Goal: Download file/media

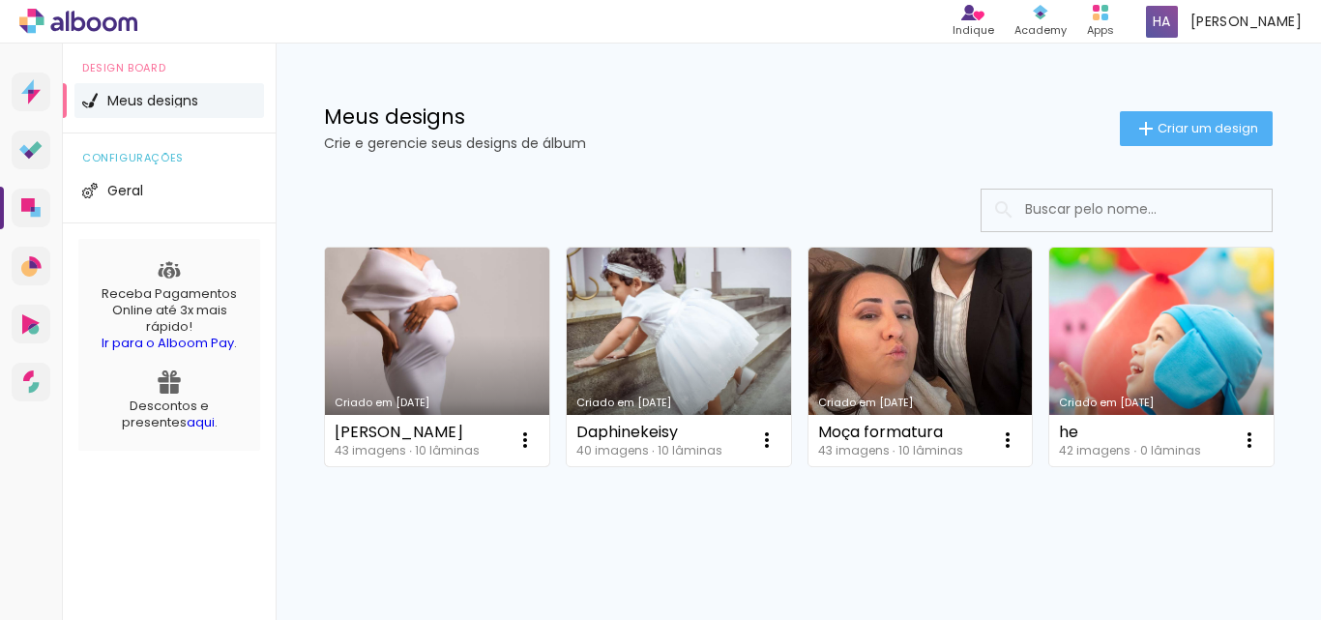
click at [457, 299] on link "Criado em 15/08/25" at bounding box center [437, 357] width 224 height 219
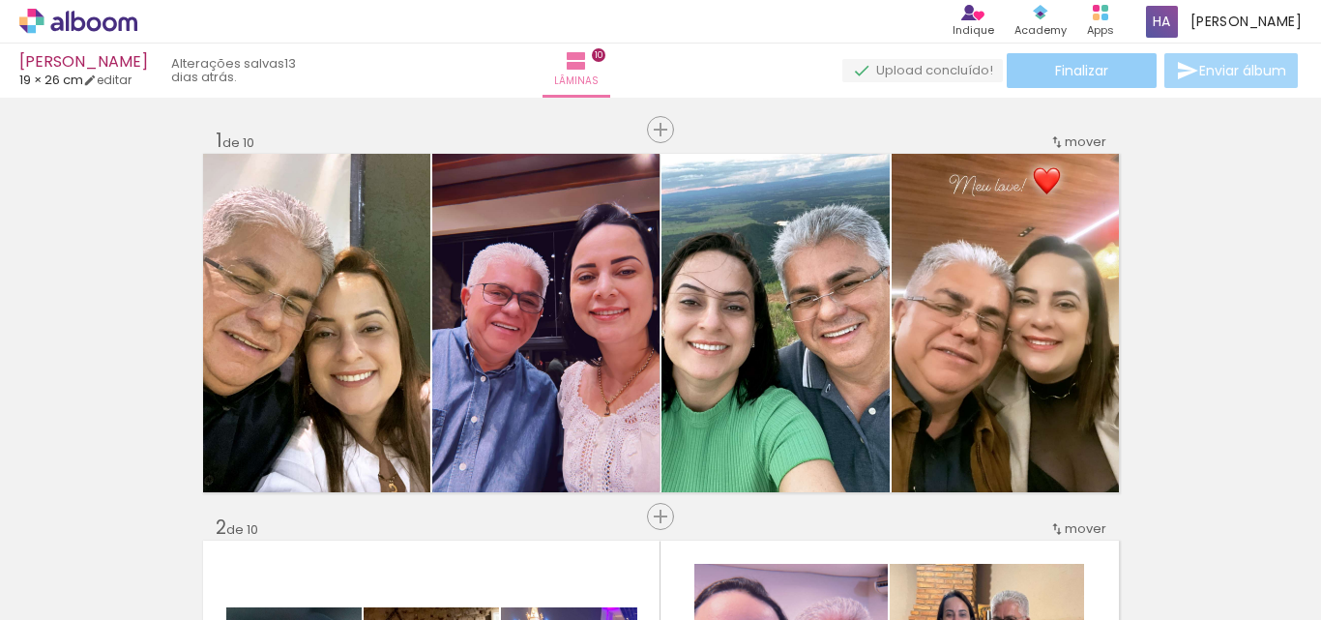
click at [1084, 71] on span "Finalizar" at bounding box center [1081, 71] width 53 height 14
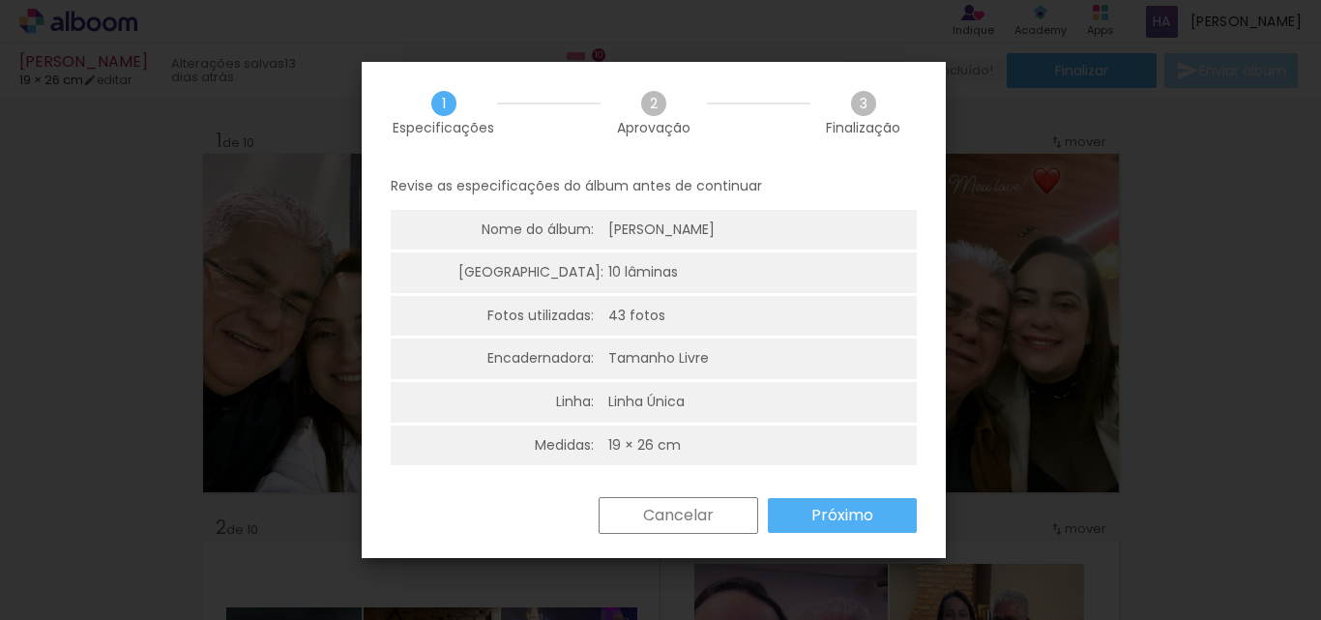
click at [0, 0] on slot "Próximo" at bounding box center [0, 0] width 0 height 0
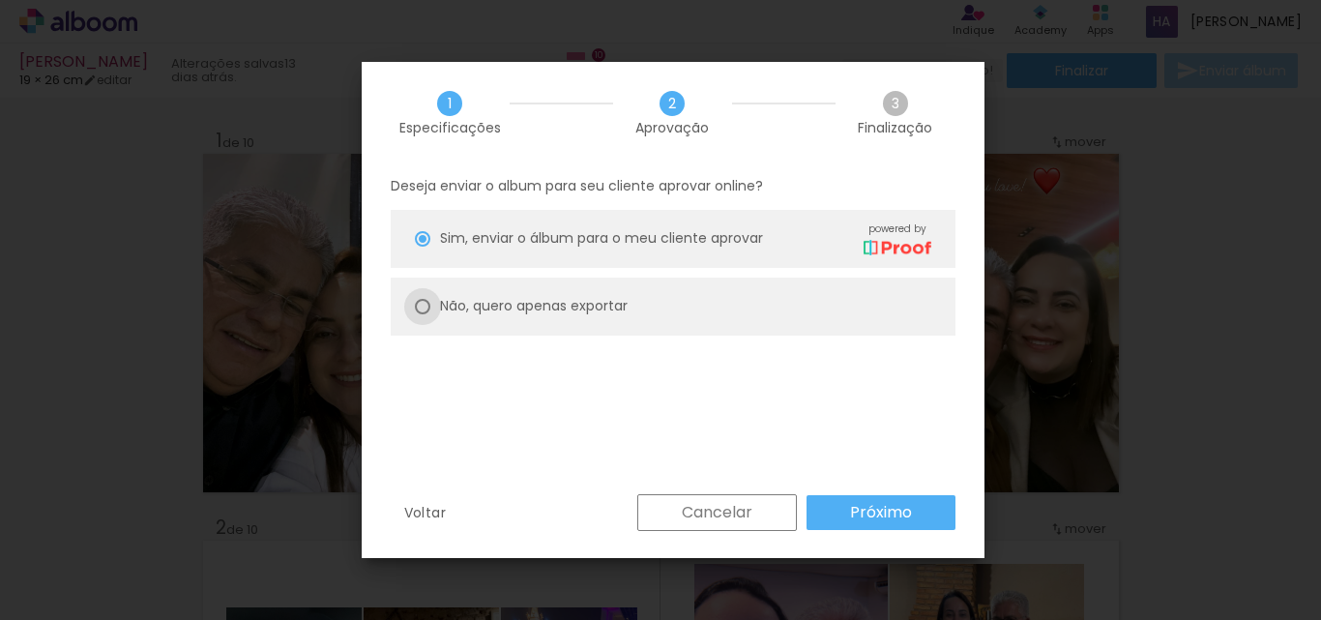
click at [426, 247] on div at bounding box center [422, 238] width 15 height 15
type paper-radio-button "on"
click at [0, 0] on slot "Próximo" at bounding box center [0, 0] width 0 height 0
type input "Alta, 300 DPI"
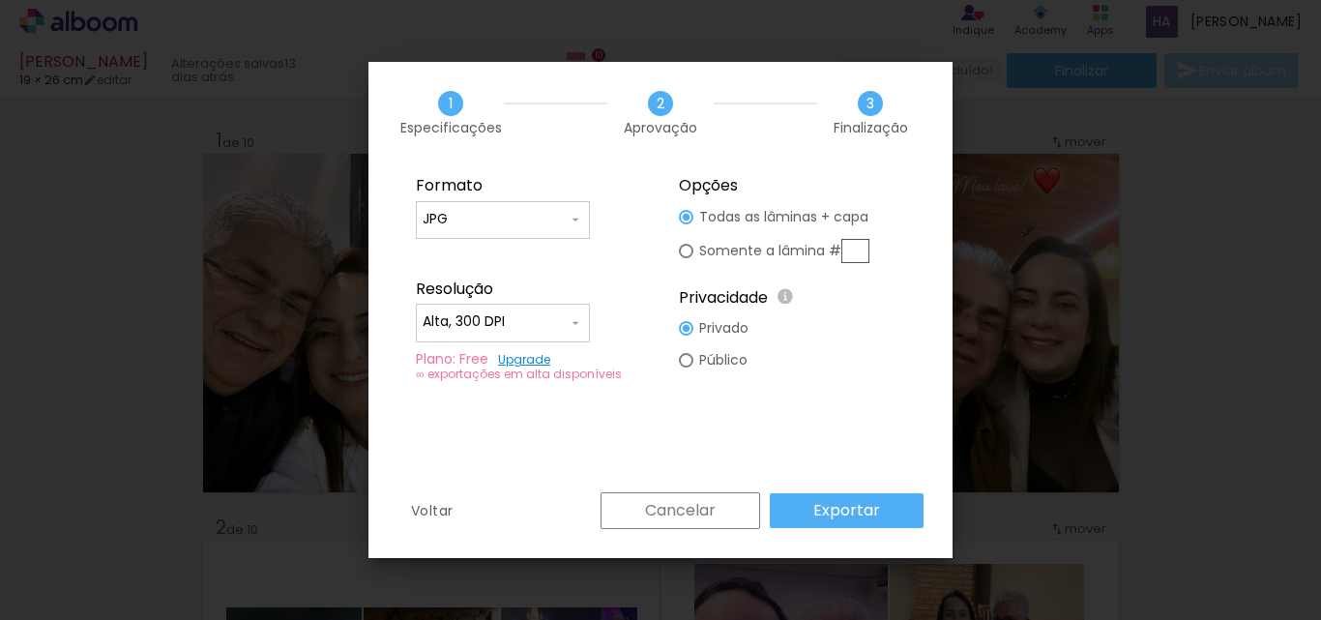
click at [518, 212] on input "JPG" at bounding box center [495, 219] width 145 height 19
click at [460, 248] on paper-item "PDF" at bounding box center [503, 255] width 174 height 39
type input "PDF"
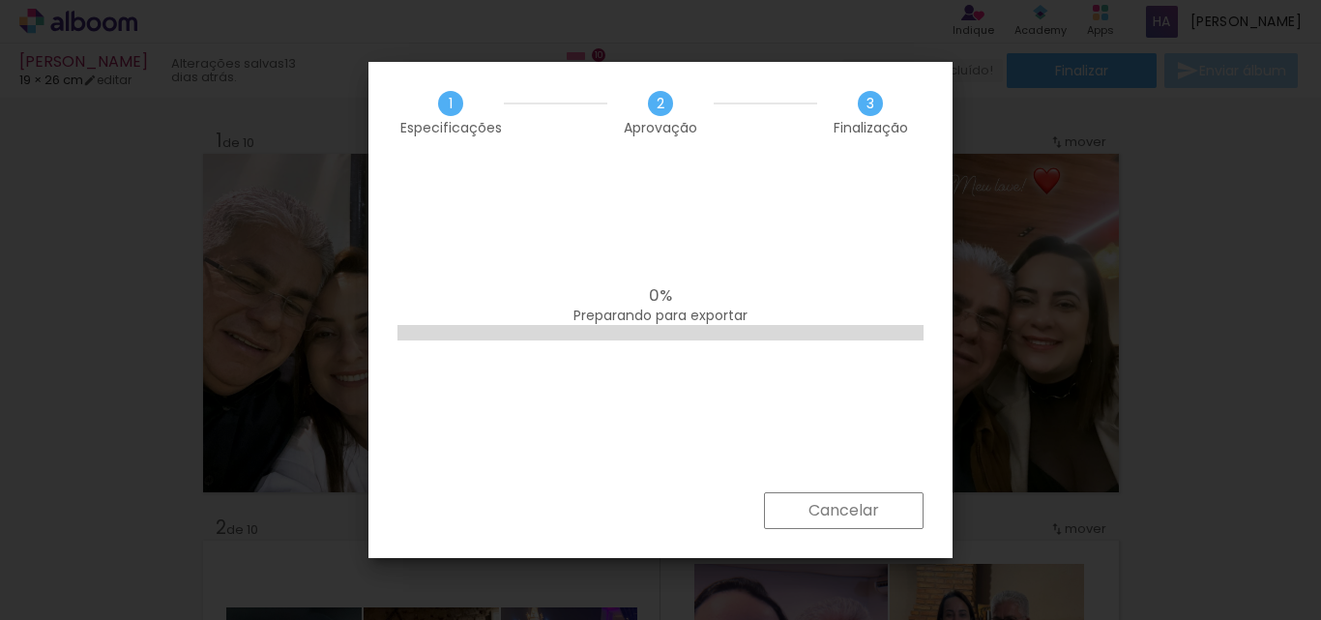
scroll to position [0, 1040]
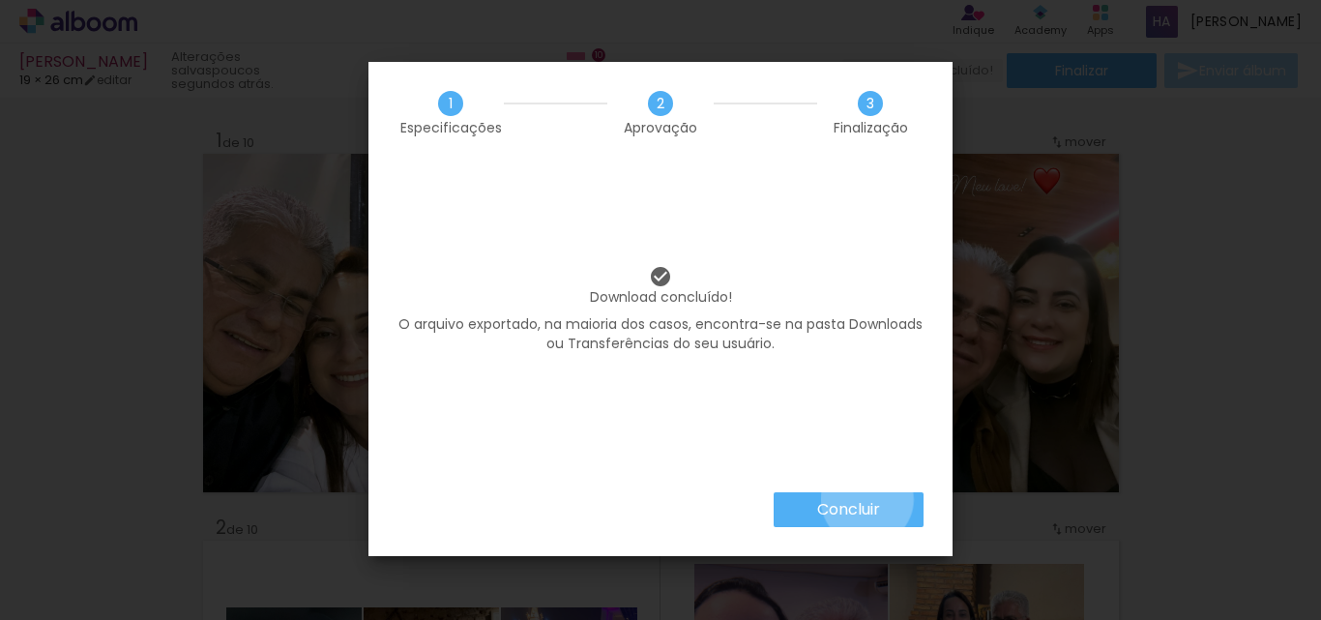
click at [0, 0] on slot "Concluir" at bounding box center [0, 0] width 0 height 0
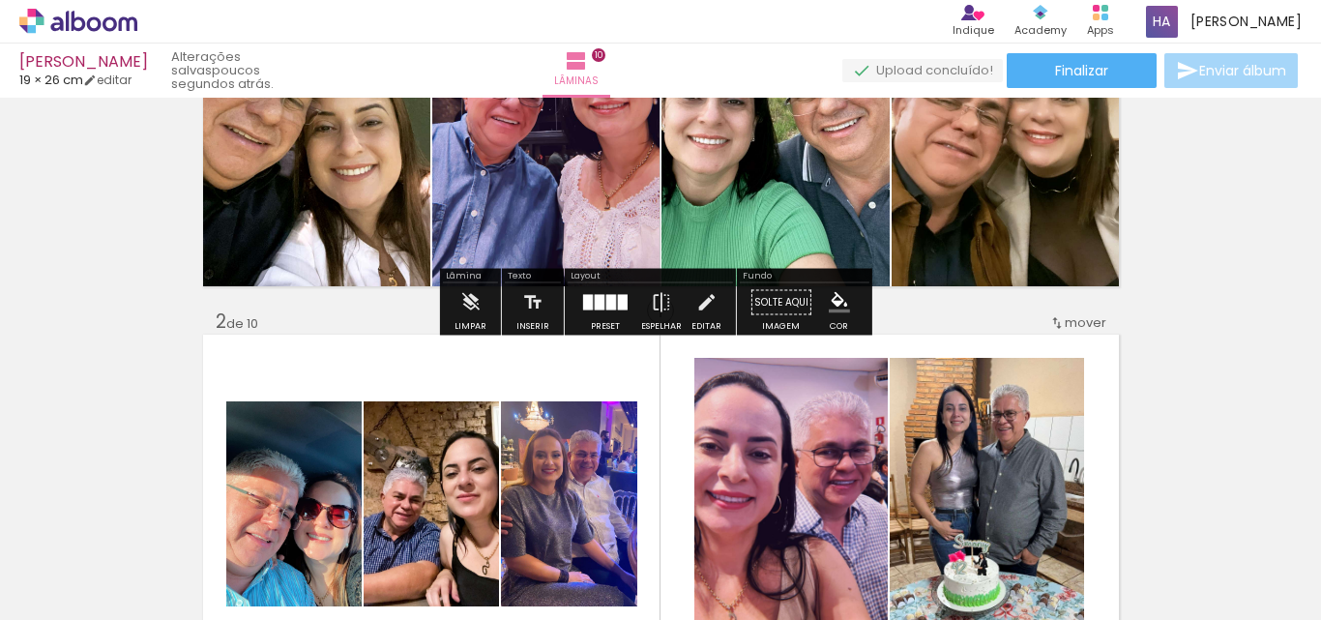
scroll to position [97, 0]
